Goal: Task Accomplishment & Management: Complete application form

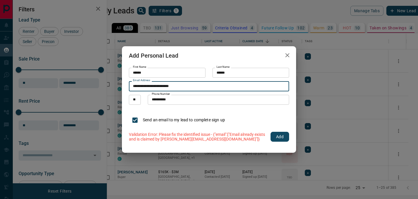
scroll to position [147, 309]
click at [287, 56] on icon "button" at bounding box center [287, 55] width 7 height 7
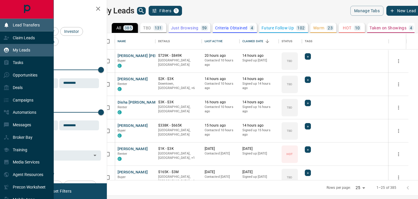
click at [37, 24] on p "Lead Transfers" at bounding box center [26, 25] width 27 height 5
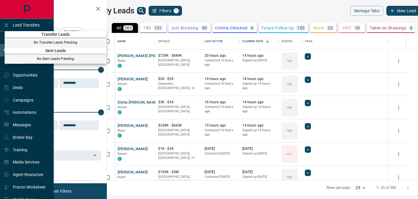
click at [218, 15] on div at bounding box center [209, 99] width 418 height 199
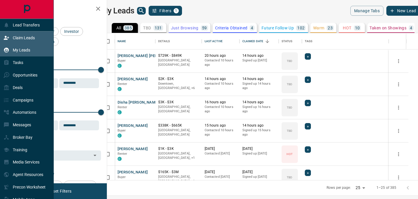
click at [34, 37] on p "Claim Leads" at bounding box center [24, 37] width 22 height 5
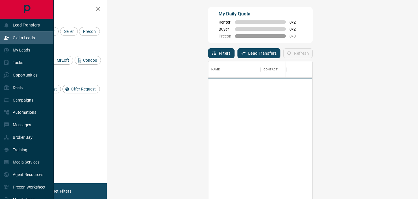
scroll to position [150, 299]
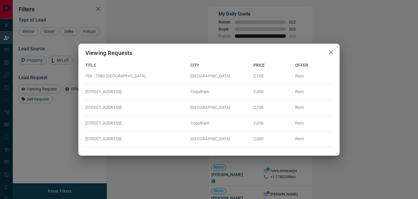
click at [331, 53] on icon "button" at bounding box center [331, 52] width 7 height 7
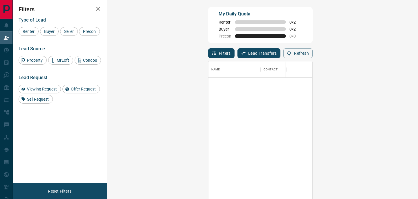
scroll to position [0, 0]
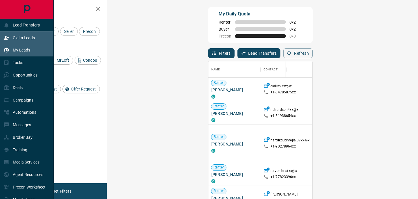
click at [19, 48] on p "My Leads" at bounding box center [21, 50] width 17 height 5
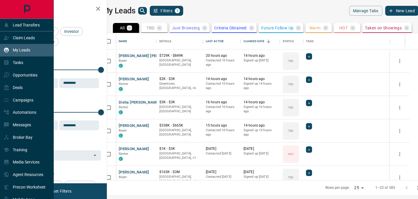
scroll to position [147, 309]
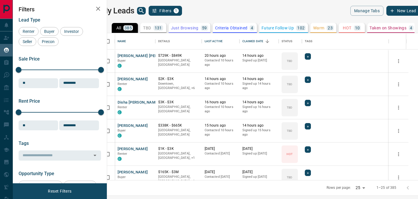
click at [162, 28] on p "131" at bounding box center [158, 28] width 7 height 4
click at [360, 32] on button "HOT 10" at bounding box center [352, 28] width 26 height 10
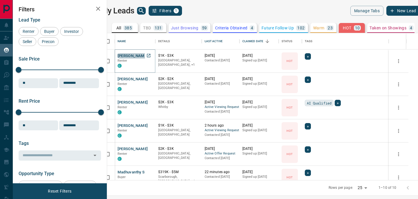
click at [143, 57] on button "[PERSON_NAME]" at bounding box center [133, 56] width 31 height 6
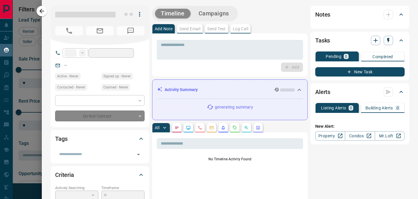
type input "**"
type input "**********"
type input "*"
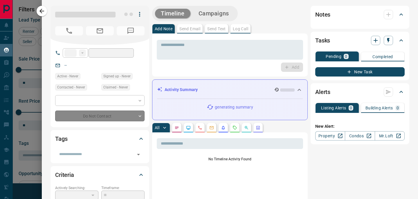
type input "**********"
type input "*******"
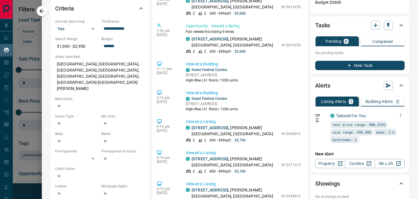
scroll to position [175, 0]
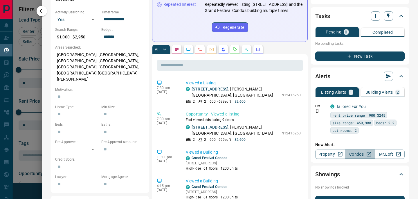
click at [357, 154] on link "Condos" at bounding box center [360, 153] width 30 height 9
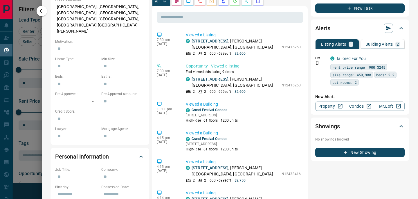
scroll to position [282, 0]
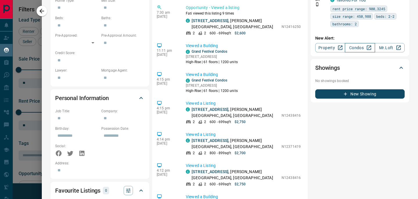
click at [359, 47] on link "Condos" at bounding box center [360, 47] width 30 height 9
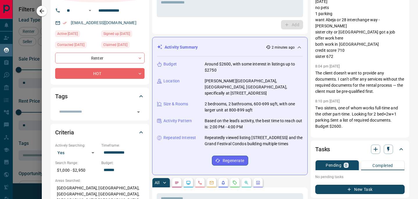
scroll to position [0, 0]
